Goal: Communication & Community: Ask a question

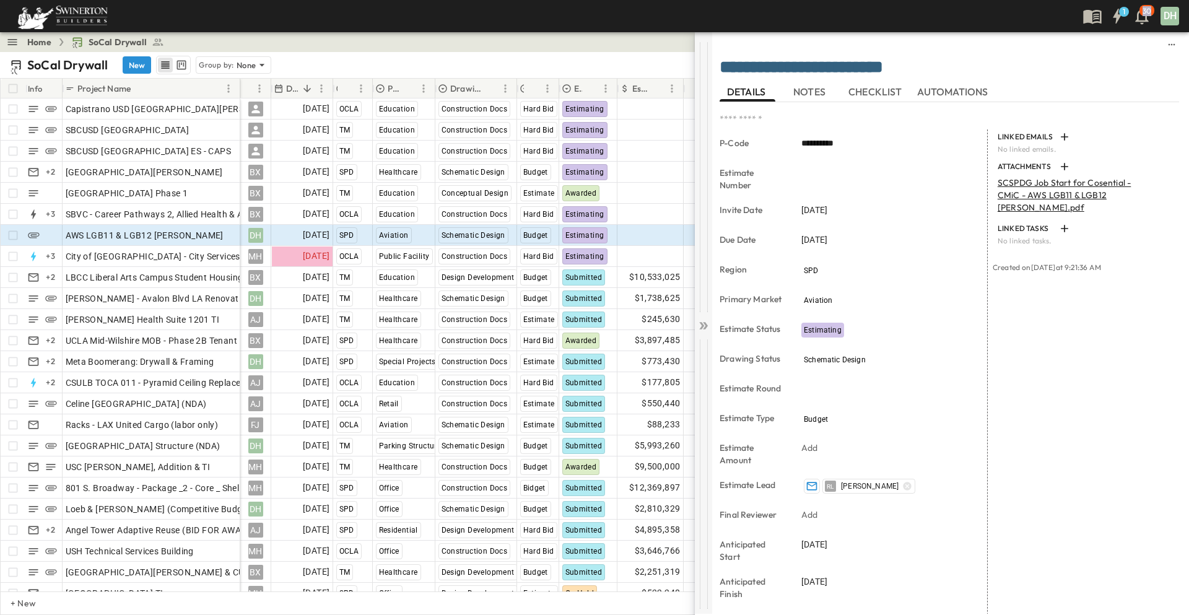
click at [702, 325] on icon at bounding box center [703, 326] width 12 height 12
